Goal: Task Accomplishment & Management: Manage account settings

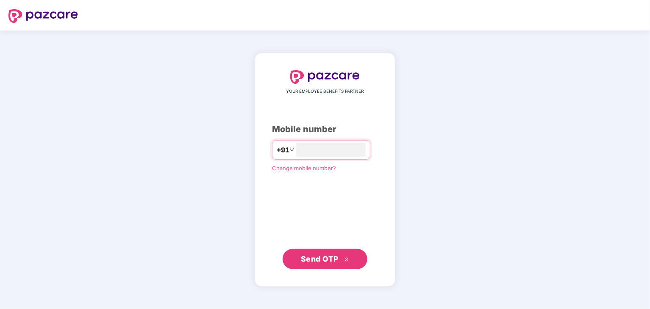
type input "**********"
click at [338, 253] on button "Send OTP" at bounding box center [325, 259] width 85 height 20
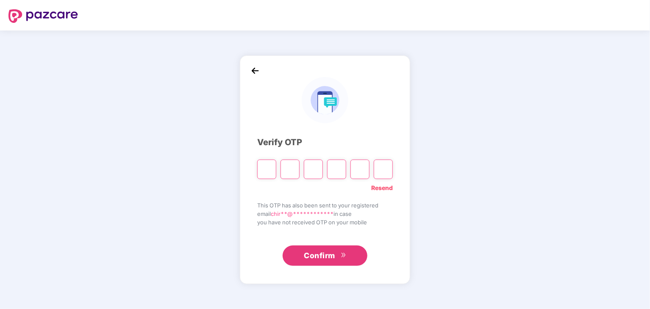
type input "*"
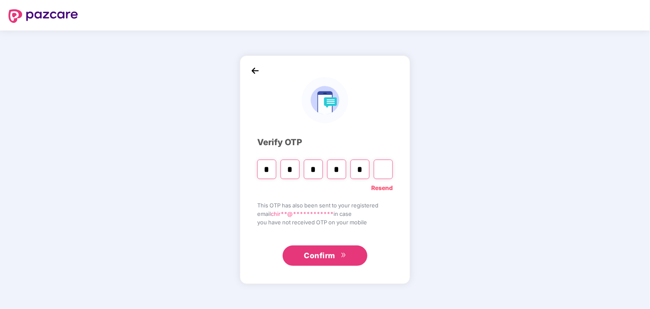
type input "*"
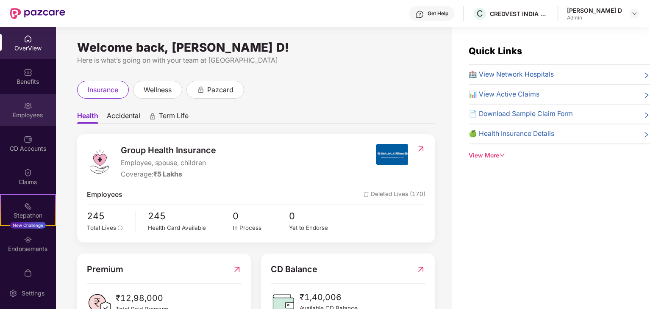
click at [17, 114] on div "Employees" at bounding box center [28, 115] width 56 height 8
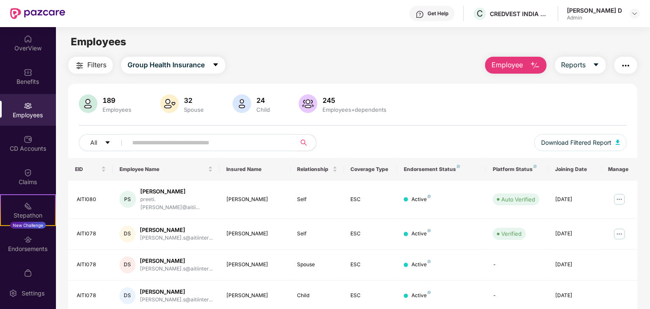
click at [537, 66] on img "button" at bounding box center [535, 66] width 10 height 10
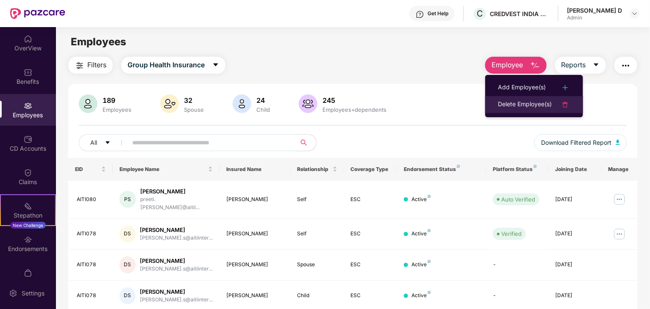
click at [514, 101] on div "Delete Employee(s)" at bounding box center [525, 105] width 54 height 10
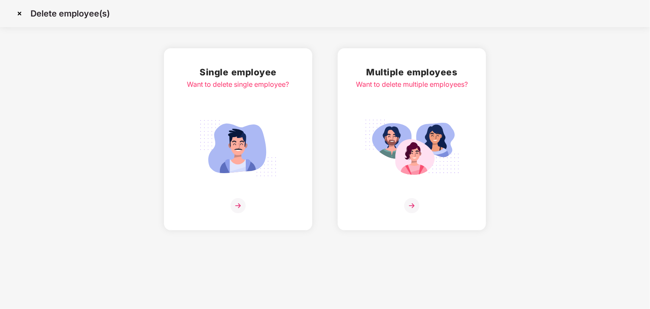
click at [20, 14] on img at bounding box center [20, 14] width 14 height 14
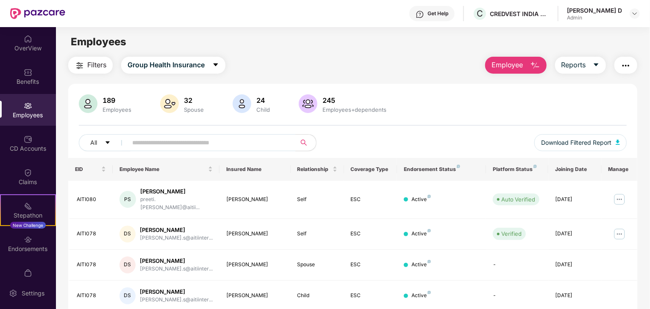
click at [526, 63] on button "Employee" at bounding box center [515, 65] width 61 height 17
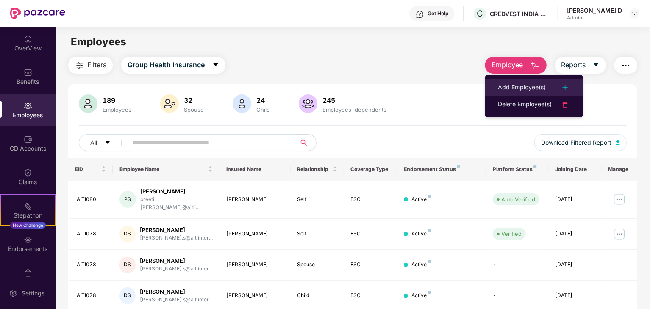
click at [515, 83] on div "Add Employee(s)" at bounding box center [522, 88] width 48 height 10
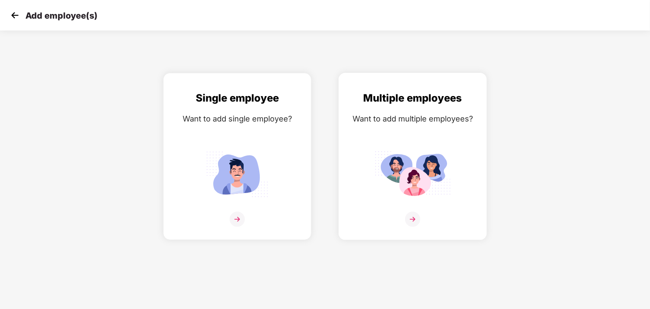
click at [407, 211] on div "Multiple employees Want to add multiple employees?" at bounding box center [413, 164] width 131 height 148
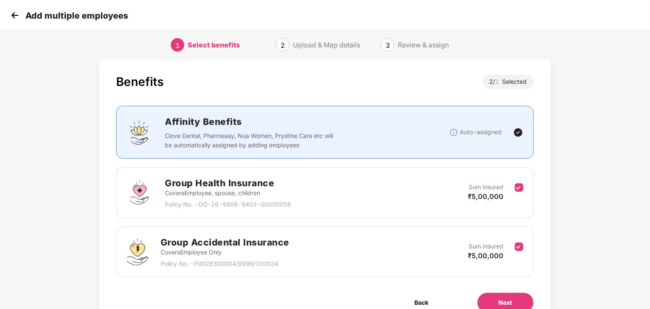
scroll to position [53, 0]
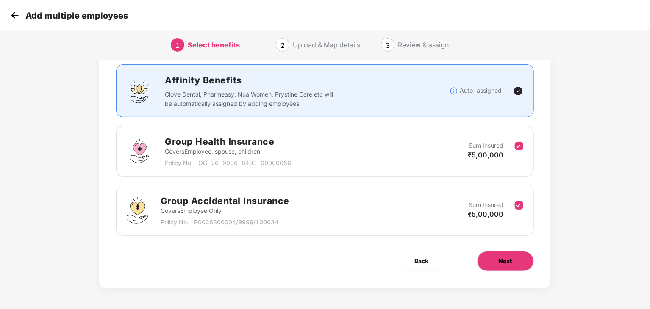
click at [494, 264] on button "Next" at bounding box center [505, 261] width 57 height 20
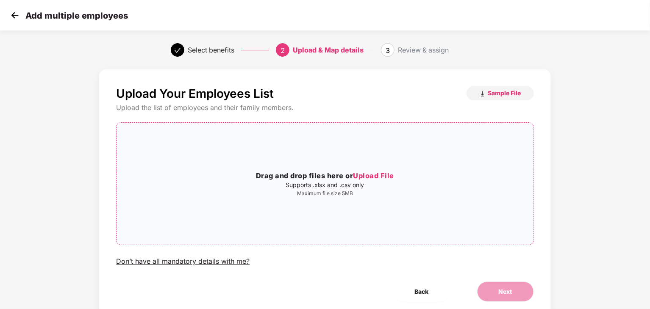
scroll to position [5, 0]
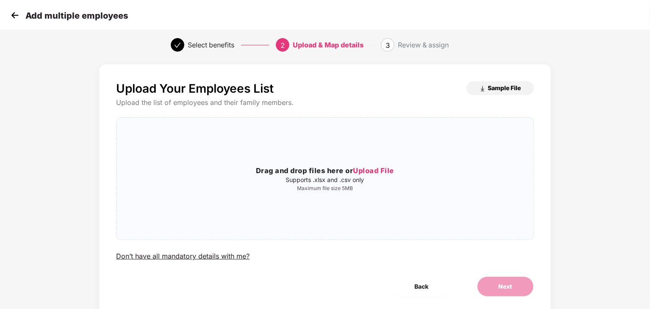
click at [513, 85] on span "Sample File" at bounding box center [504, 88] width 33 height 8
click at [376, 168] on span "Upload File" at bounding box center [373, 171] width 41 height 8
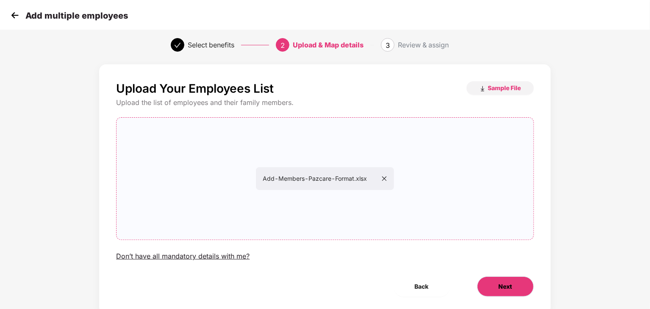
click at [493, 282] on button "Next" at bounding box center [505, 287] width 57 height 20
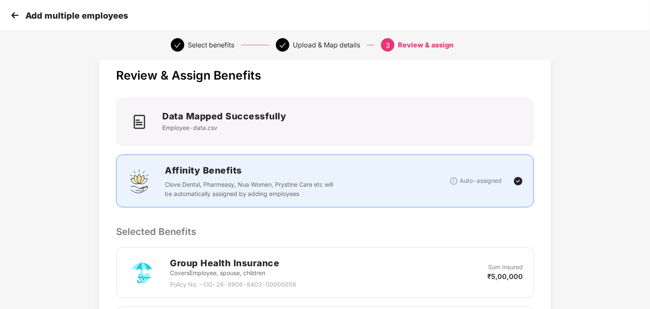
scroll to position [17, 0]
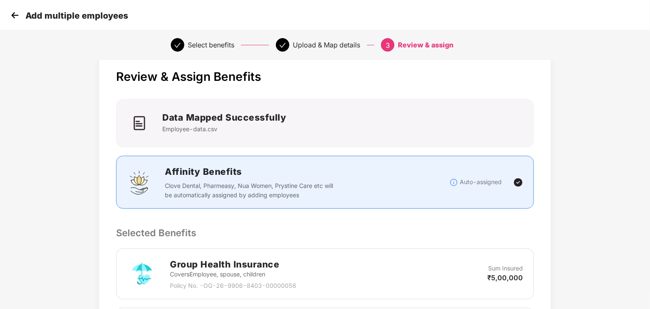
click at [18, 19] on img at bounding box center [14, 15] width 13 height 13
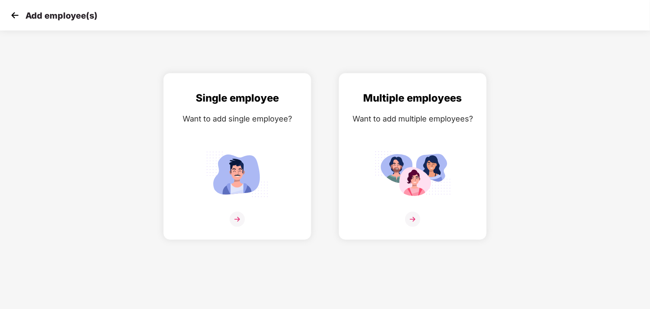
click at [47, 17] on p "Add employee(s)" at bounding box center [61, 16] width 72 height 10
click at [8, 15] on div "Add employee(s)" at bounding box center [325, 15] width 650 height 31
click at [14, 16] on img at bounding box center [14, 15] width 13 height 13
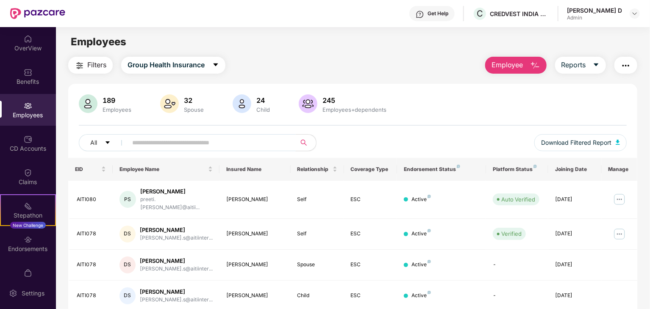
click at [156, 142] on input "text" at bounding box center [208, 142] width 152 height 13
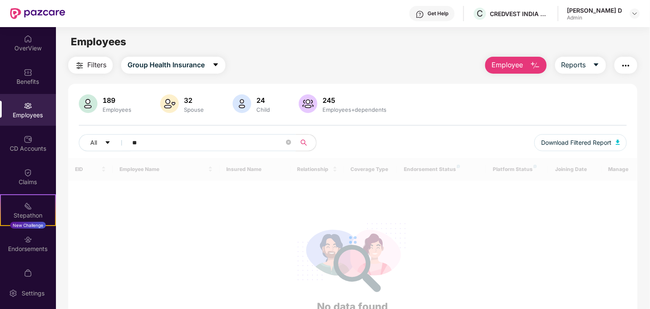
type input "*"
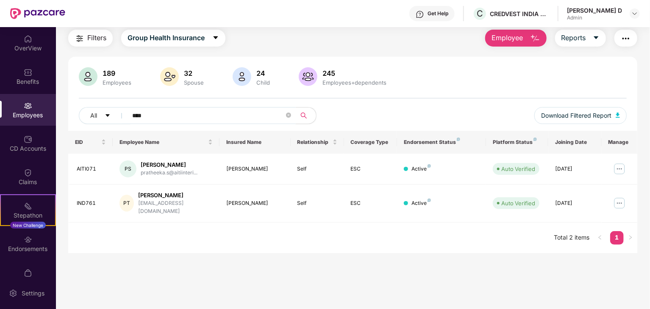
scroll to position [27, 0]
type input "*"
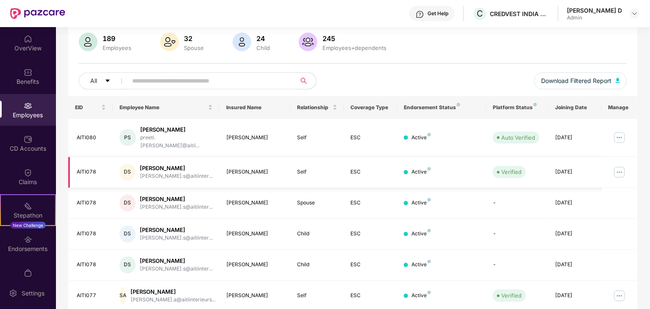
scroll to position [0, 0]
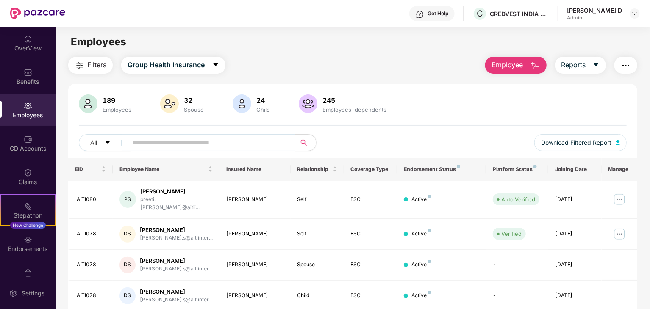
click at [515, 67] on span "Employee" at bounding box center [508, 65] width 32 height 11
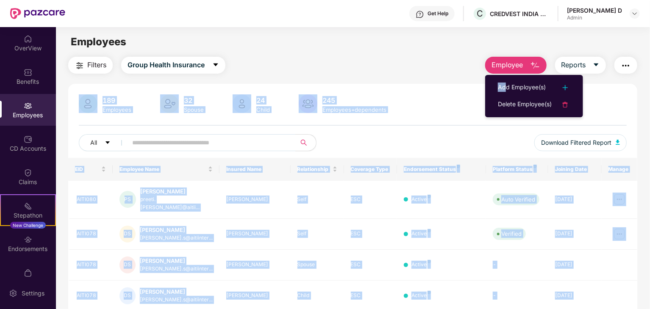
drag, startPoint x: 506, startPoint y: 86, endPoint x: 521, endPoint y: 69, distance: 22.5
click at [521, 69] on body "Get Help C CREDVEST INDIA PRIVATE LIMITED Chirag D Admin OverView Benefits Empl…" at bounding box center [325, 154] width 650 height 309
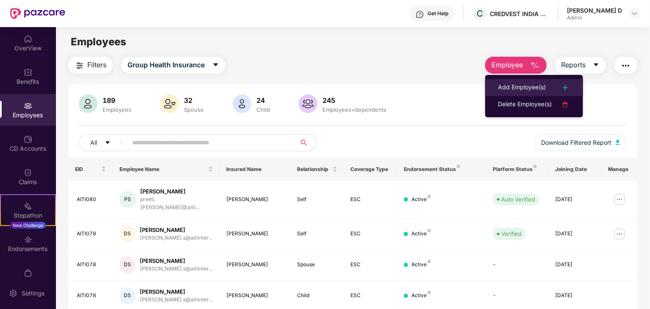
click at [518, 83] on div "Add Employee(s)" at bounding box center [522, 88] width 48 height 10
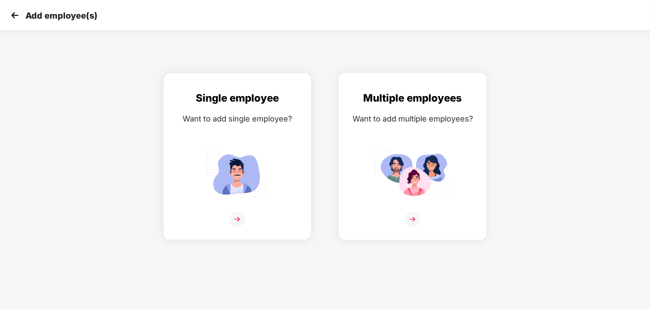
click at [395, 149] on img at bounding box center [413, 174] width 76 height 53
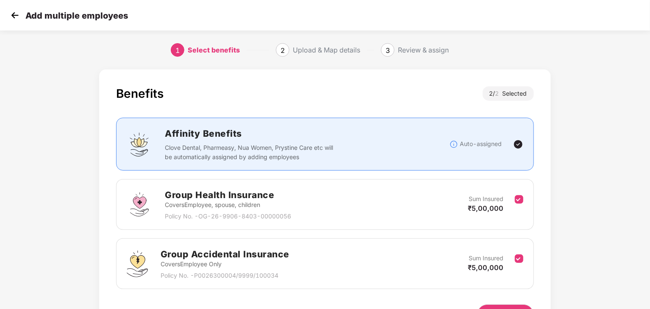
scroll to position [53, 0]
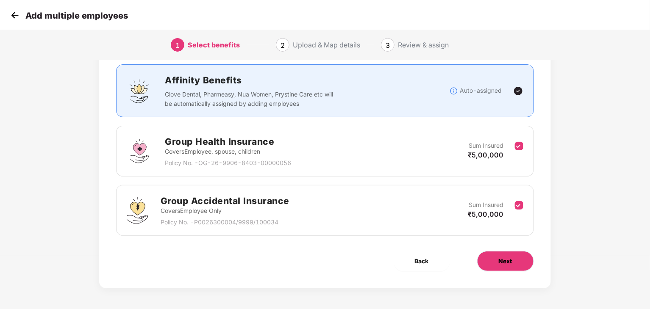
click at [491, 260] on button "Next" at bounding box center [505, 261] width 57 height 20
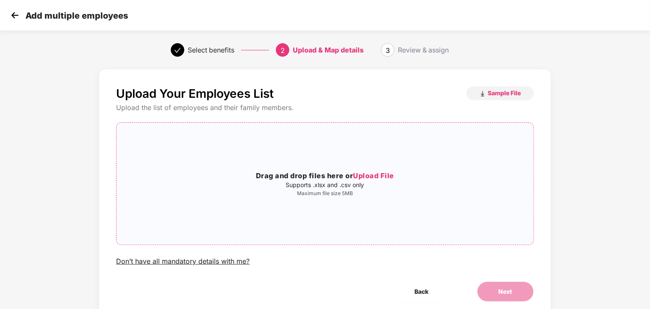
click at [378, 177] on span "Upload File" at bounding box center [373, 176] width 41 height 8
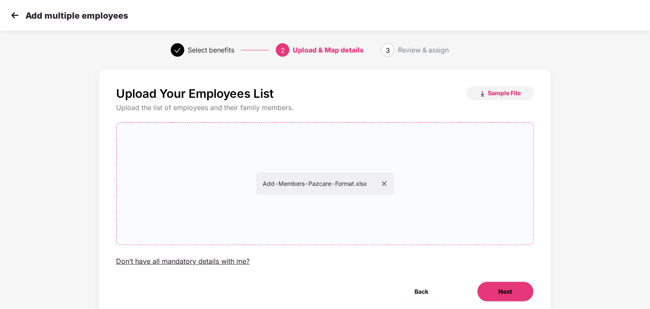
click at [495, 301] on button "Next" at bounding box center [505, 292] width 57 height 20
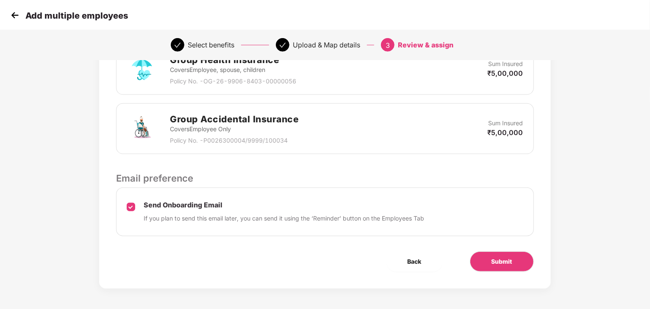
scroll to position [221, 0]
click at [499, 260] on span "Submit" at bounding box center [502, 262] width 21 height 9
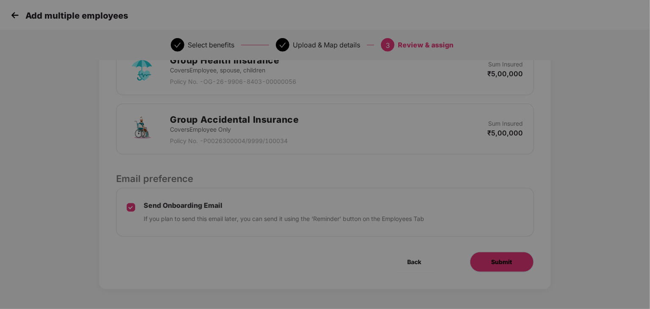
scroll to position [0, 0]
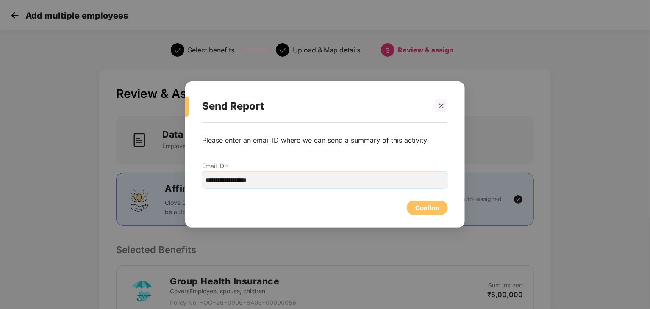
click at [328, 180] on input "**********" at bounding box center [325, 180] width 246 height 16
click at [432, 202] on div "Confirm" at bounding box center [427, 208] width 41 height 14
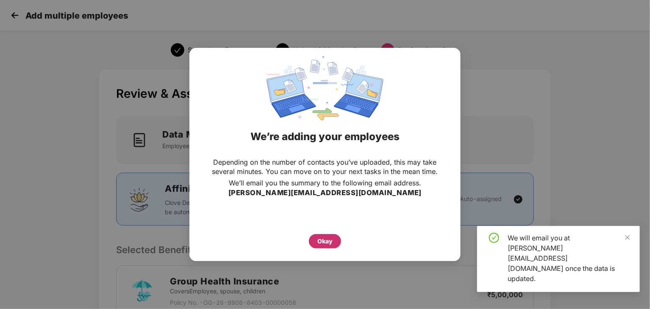
click at [326, 245] on div "Okay" at bounding box center [324, 241] width 15 height 9
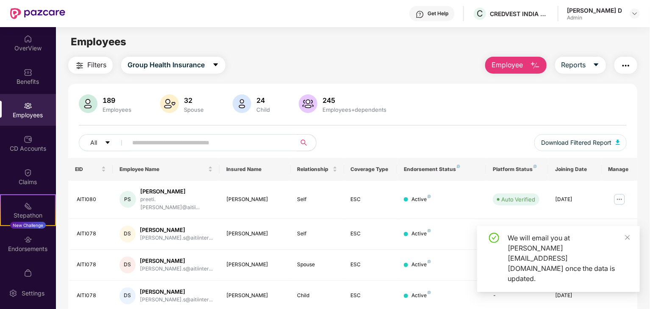
click at [157, 141] on input "text" at bounding box center [208, 142] width 152 height 13
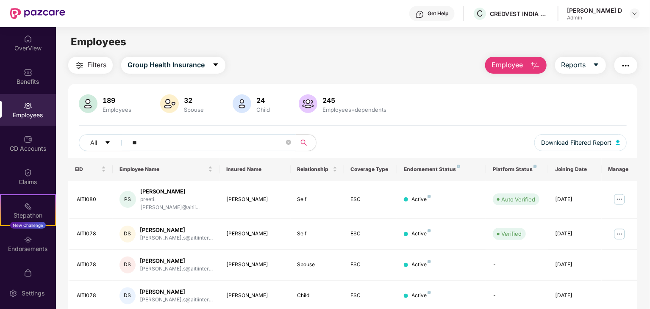
type input "***"
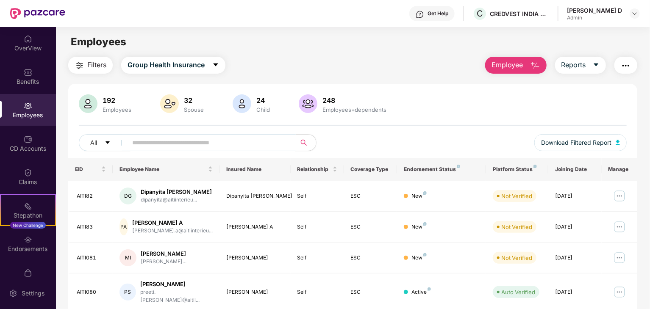
click at [174, 141] on input "text" at bounding box center [208, 142] width 152 height 13
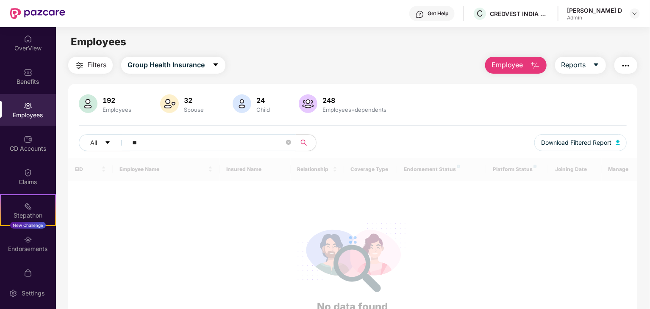
type input "*"
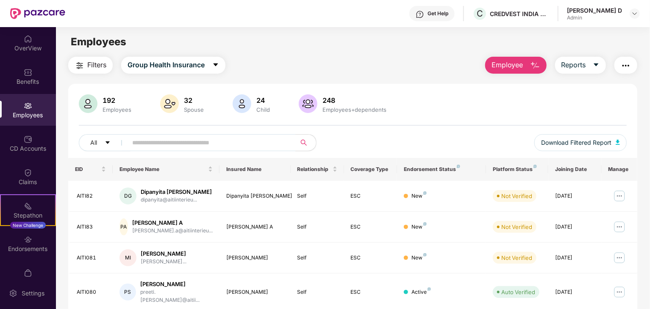
click at [399, 131] on div "192 Employees 32 Spouse 24 Child 248 Employees+dependents All Download Filtered…" at bounding box center [352, 127] width 569 height 64
click at [622, 197] on img at bounding box center [620, 196] width 14 height 14
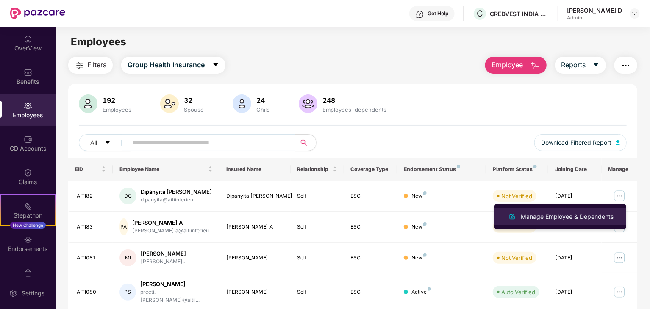
click at [560, 217] on div "Manage Employee & Dependents" at bounding box center [567, 216] width 96 height 9
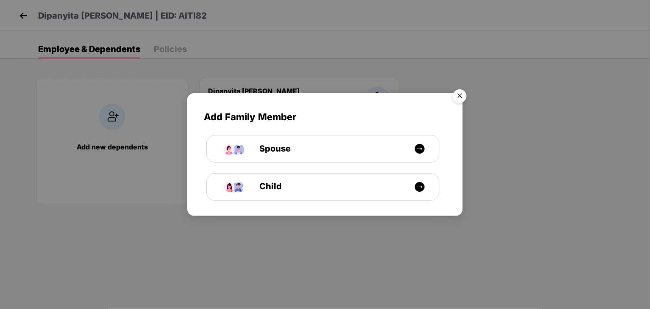
click at [458, 90] on img "Close" at bounding box center [460, 98] width 24 height 24
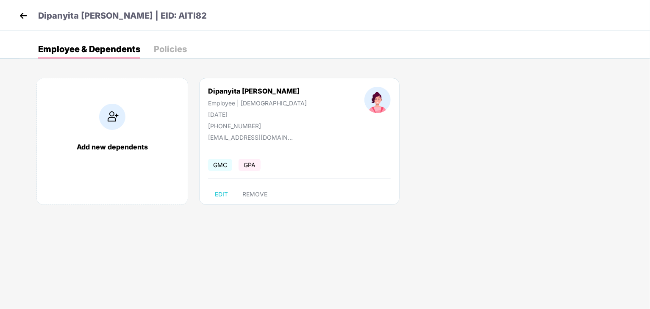
click at [22, 19] on img at bounding box center [23, 15] width 13 height 13
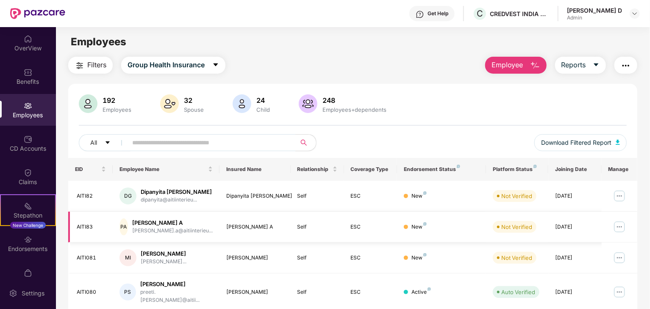
click at [619, 228] on img at bounding box center [620, 227] width 14 height 14
click at [158, 223] on div "[PERSON_NAME] A" at bounding box center [172, 223] width 81 height 8
click at [620, 225] on img at bounding box center [620, 227] width 14 height 14
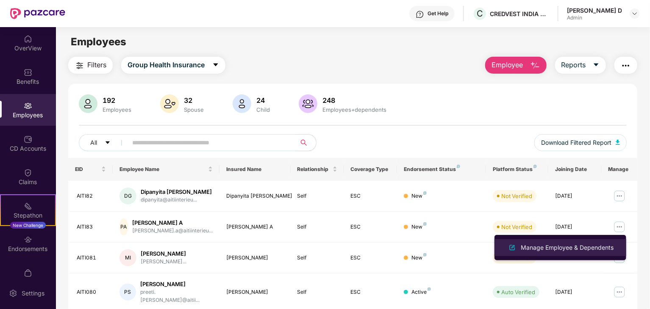
click at [533, 244] on div "Manage Employee & Dependents" at bounding box center [567, 247] width 96 height 9
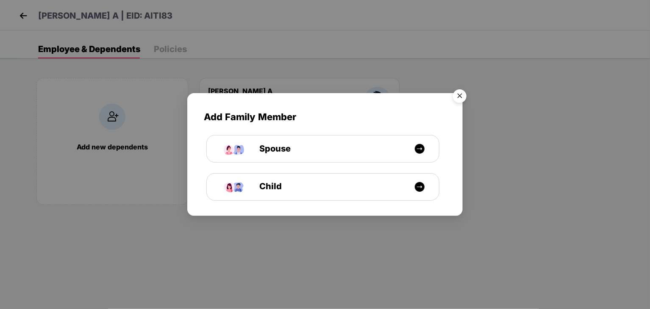
click at [460, 97] on img "Close" at bounding box center [460, 98] width 24 height 24
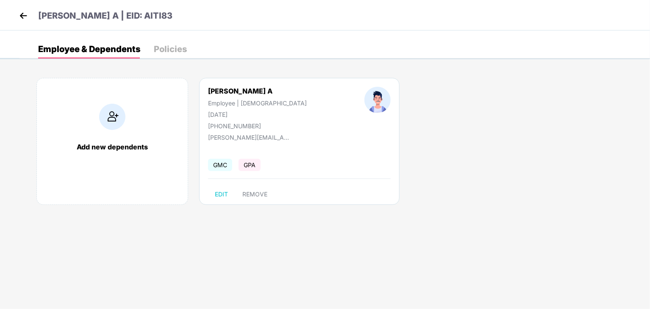
click at [24, 12] on img at bounding box center [23, 15] width 13 height 13
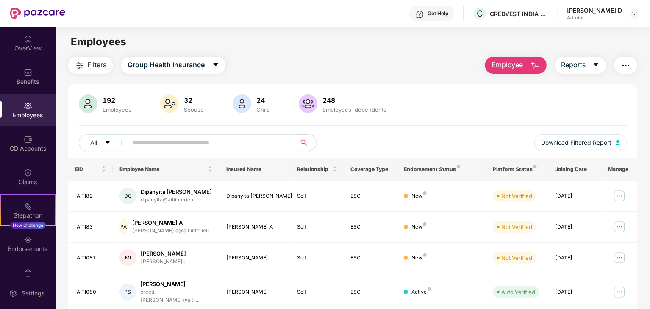
click at [248, 143] on input "text" at bounding box center [208, 142] width 152 height 13
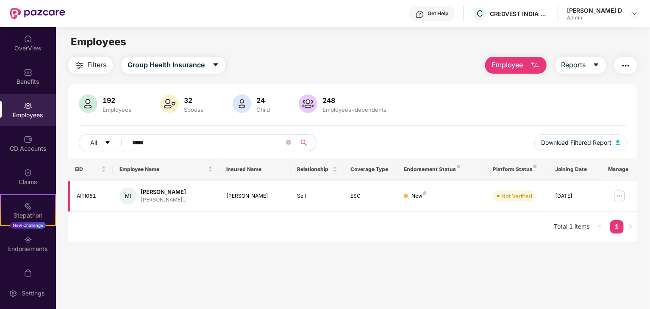
type input "*****"
click at [617, 195] on img at bounding box center [620, 196] width 14 height 14
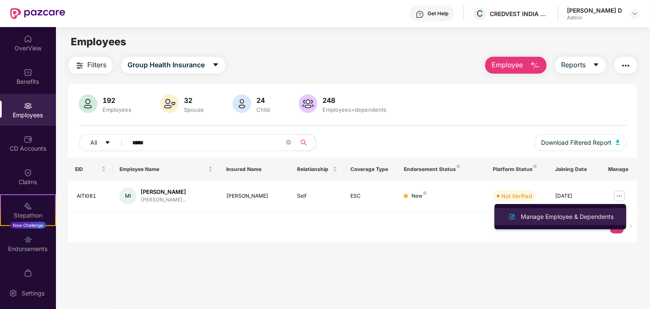
click at [593, 216] on div "Manage Employee & Dependents" at bounding box center [567, 216] width 96 height 9
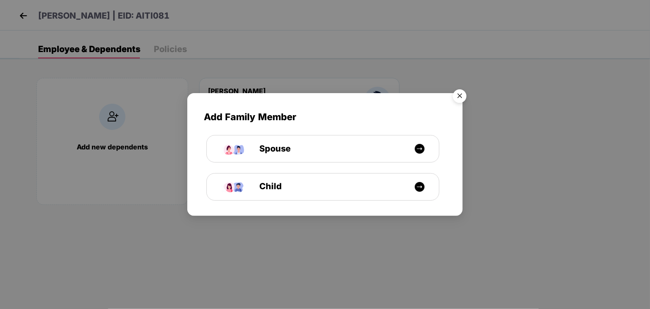
click at [461, 98] on img "Close" at bounding box center [460, 98] width 24 height 24
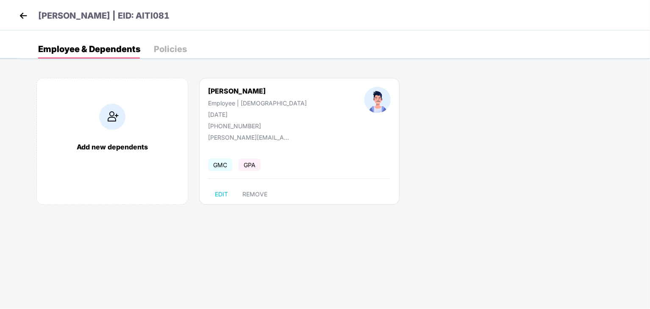
click at [456, 175] on div "Add new dependents [PERSON_NAME] Employee | [DEMOGRAPHIC_DATA] [DATE] [PHONE_NU…" at bounding box center [334, 145] width 631 height 161
click at [27, 13] on img at bounding box center [23, 15] width 13 height 13
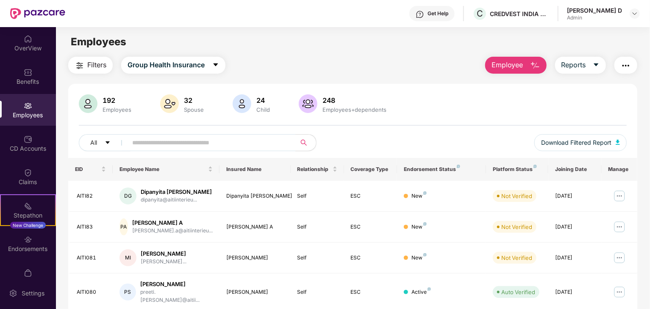
click at [539, 65] on img "button" at bounding box center [535, 66] width 10 height 10
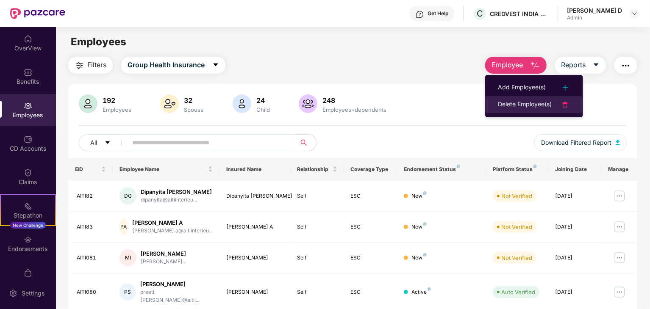
click at [529, 100] on div "Delete Employee(s)" at bounding box center [525, 105] width 54 height 10
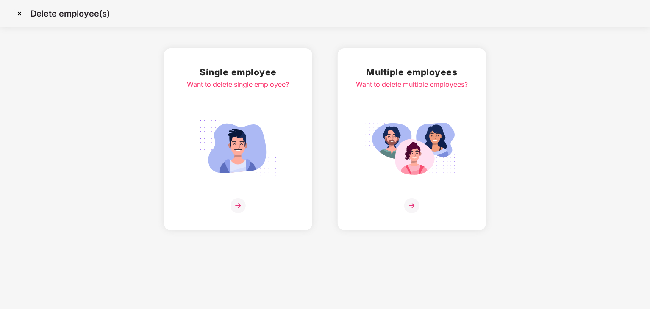
click at [244, 209] on img at bounding box center [238, 205] width 15 height 15
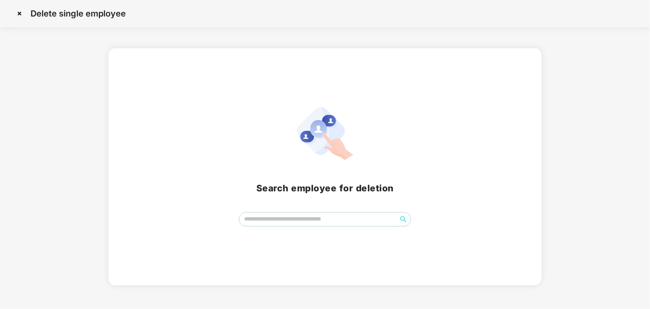
click at [249, 226] on span at bounding box center [325, 219] width 172 height 14
type input "*****"
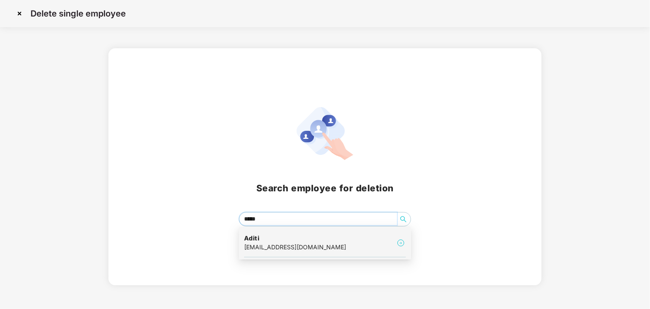
click at [276, 238] on h4 "Aditi" at bounding box center [295, 238] width 102 height 8
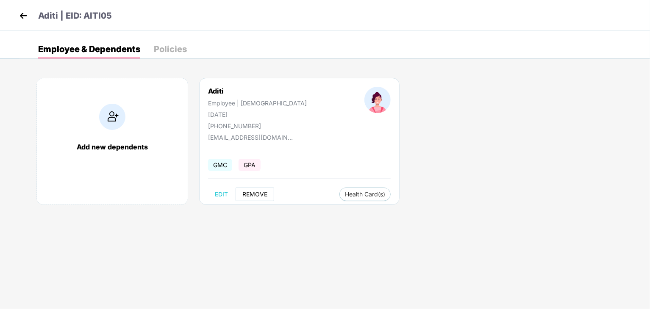
click at [249, 198] on button "REMOVE" at bounding box center [255, 195] width 39 height 14
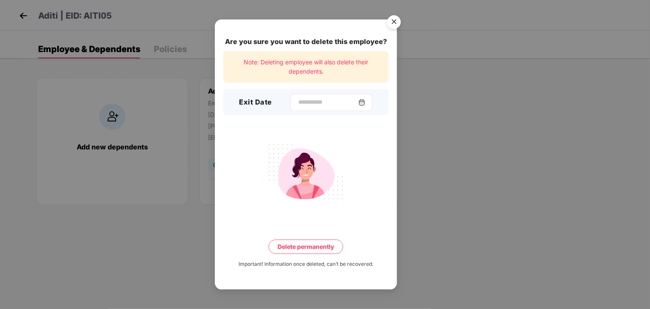
click at [365, 100] on img at bounding box center [362, 102] width 7 height 7
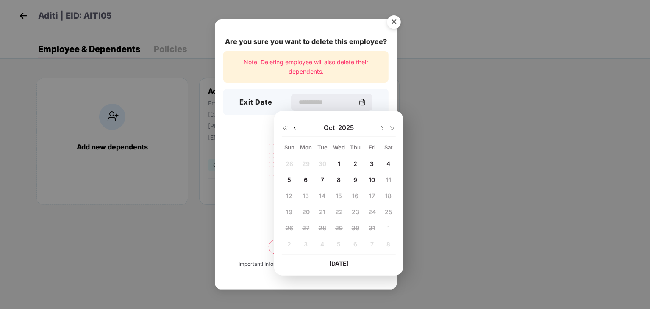
click at [337, 259] on div "[DATE] Sun Mon Tue Wed Thu Fri Sat 28 29 30 1 2 3 4 5 6 7 8 9 10 11 12 13 14 15…" at bounding box center [338, 193] width 129 height 165
click at [336, 264] on span "[DATE]" at bounding box center [338, 263] width 19 height 7
type input "**********"
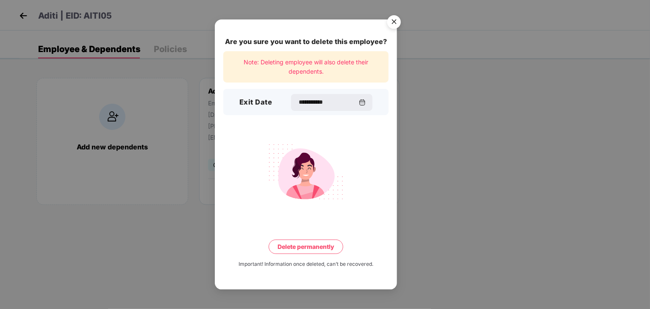
click at [329, 246] on button "Delete permanently" at bounding box center [306, 247] width 75 height 14
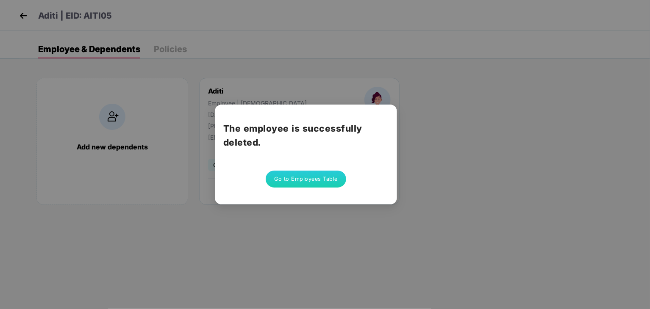
click at [326, 174] on button "Go to Employees Table" at bounding box center [306, 179] width 81 height 17
